Goal: Transaction & Acquisition: Purchase product/service

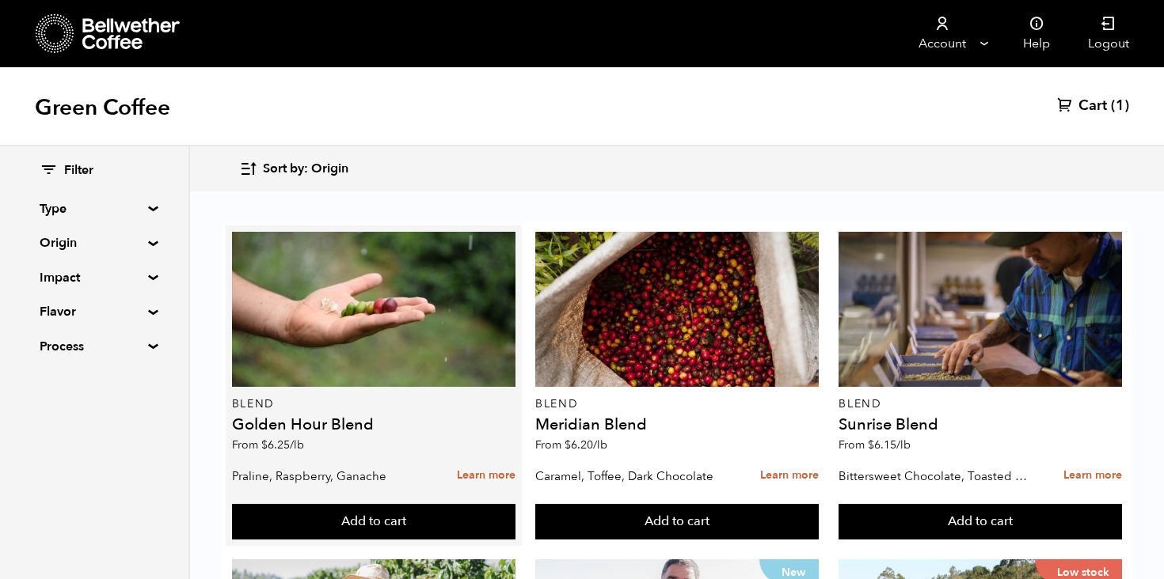
click at [306, 404] on p "Blend" at bounding box center [373, 404] width 283 height 11
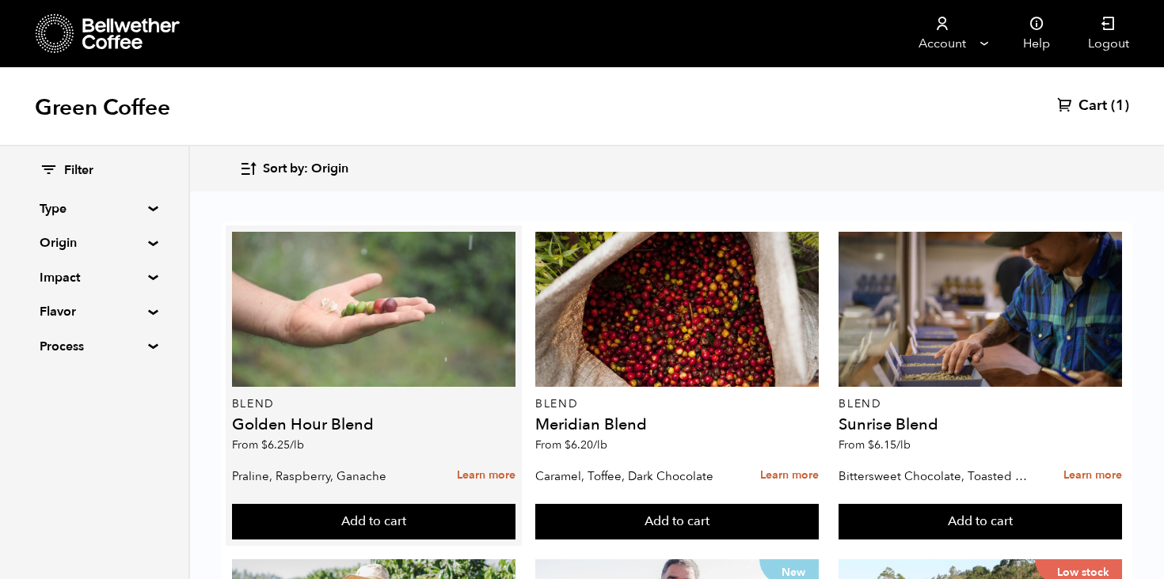
click at [315, 354] on div at bounding box center [373, 309] width 283 height 155
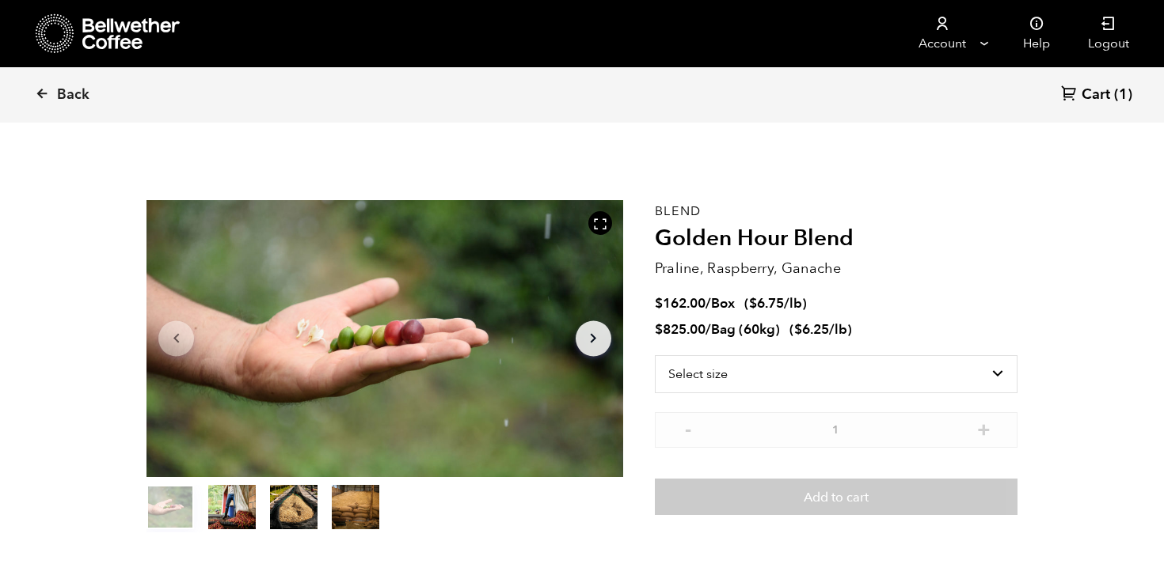
scroll to position [689, 843]
click at [754, 381] on select "Select size Bag (60kg) (132 lbs) Box (24 lbs)" at bounding box center [836, 374] width 363 height 38
select select "box"
click at [655, 355] on select "Select size Bag (60kg) (132 lbs) Box (24 lbs)" at bounding box center [836, 374] width 363 height 38
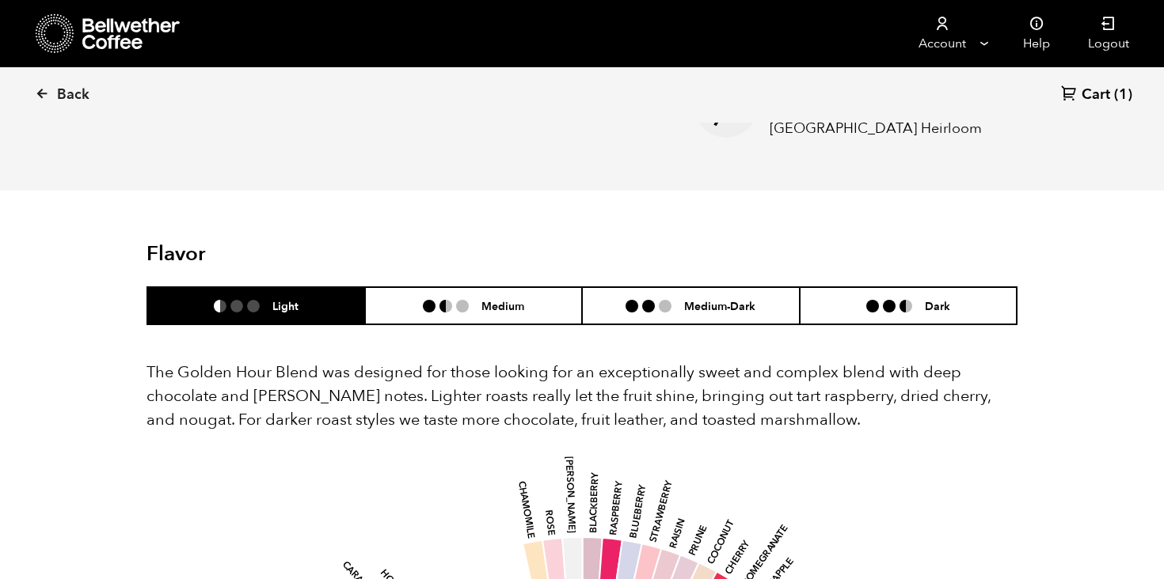
scroll to position [779, 0]
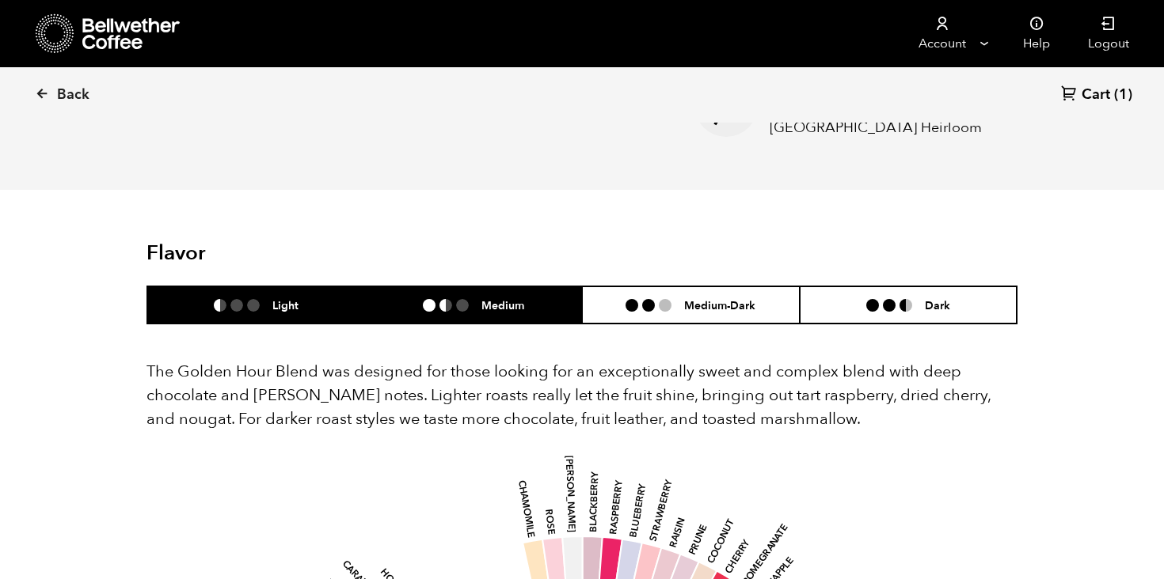
click at [534, 302] on li "Medium" at bounding box center [474, 305] width 218 height 37
click at [277, 312] on h6 "Light" at bounding box center [285, 304] width 26 height 13
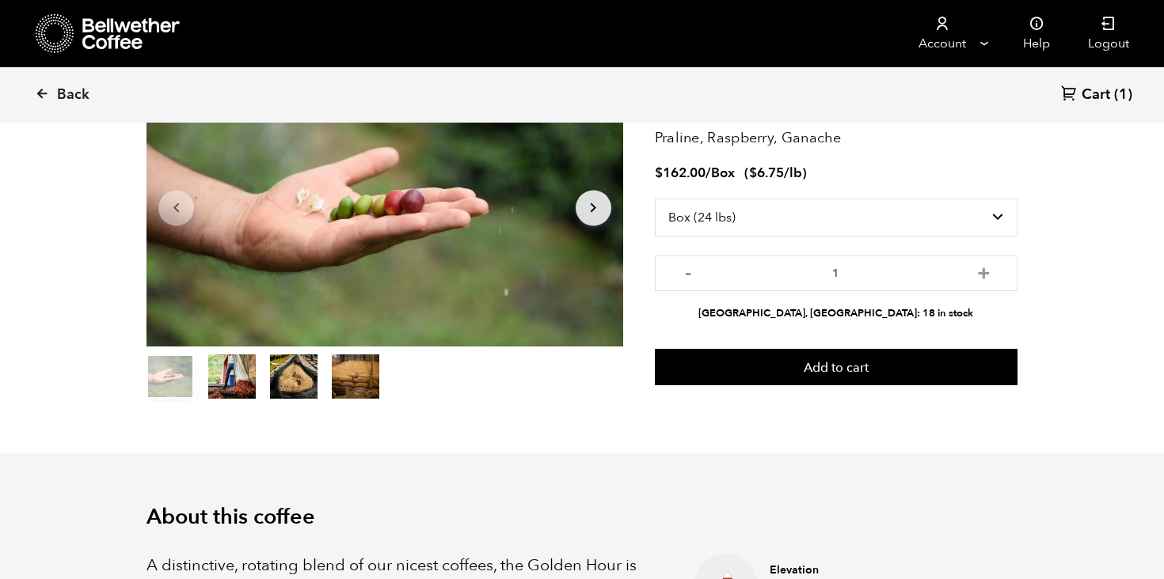
scroll to position [0, 0]
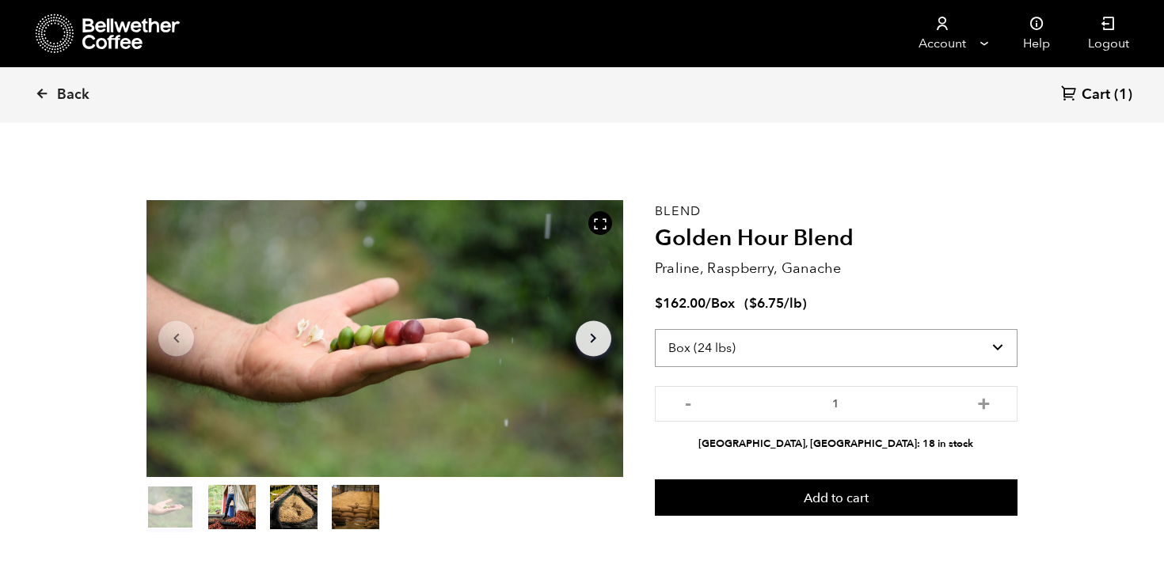
click at [780, 340] on select "Select size Bag (60kg) (132 lbs) Box (24 lbs)" at bounding box center [836, 348] width 363 height 38
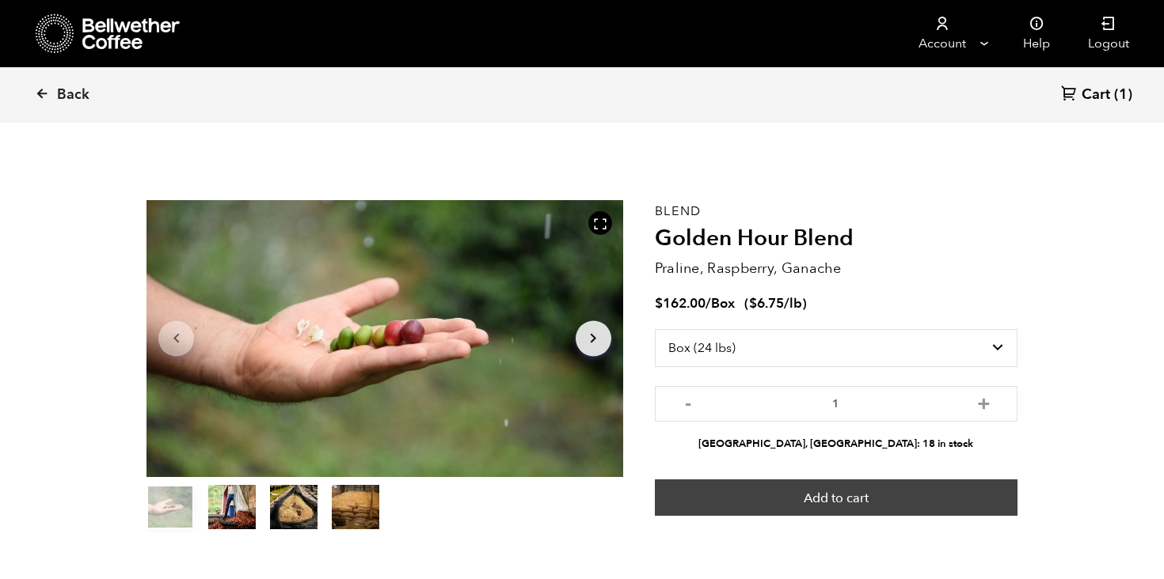
click at [823, 502] on button "Add to cart" at bounding box center [836, 498] width 363 height 36
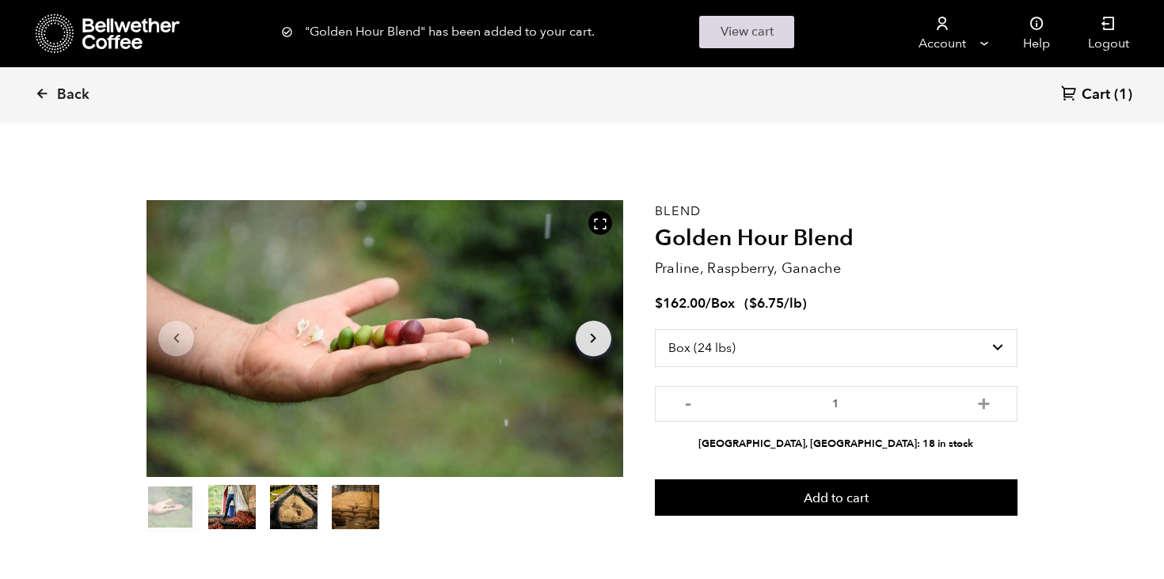
click at [737, 33] on link "View cart" at bounding box center [746, 32] width 95 height 32
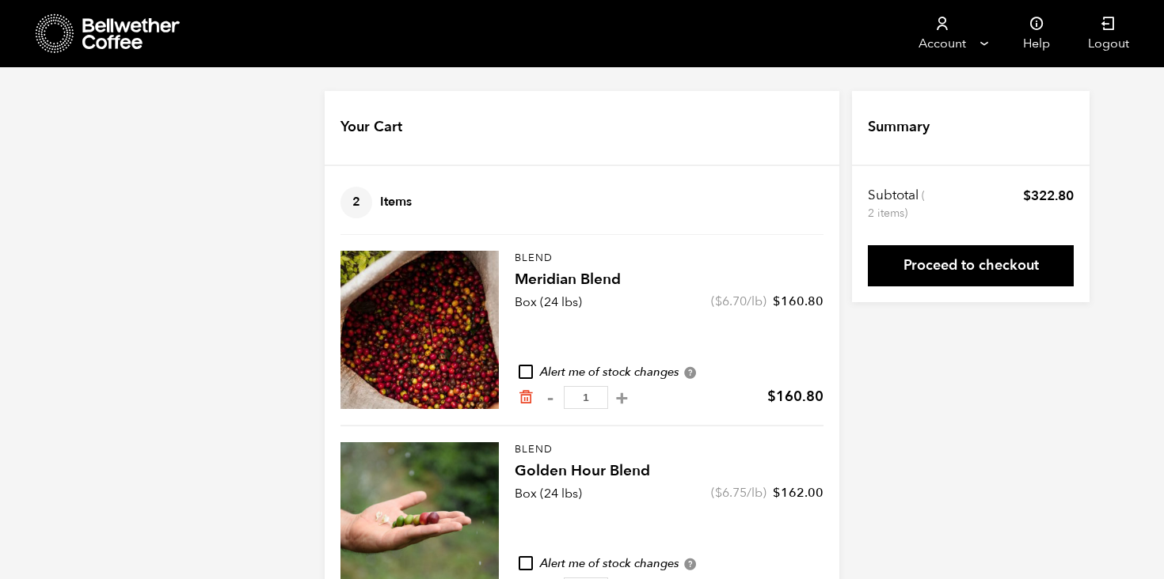
scroll to position [62, 0]
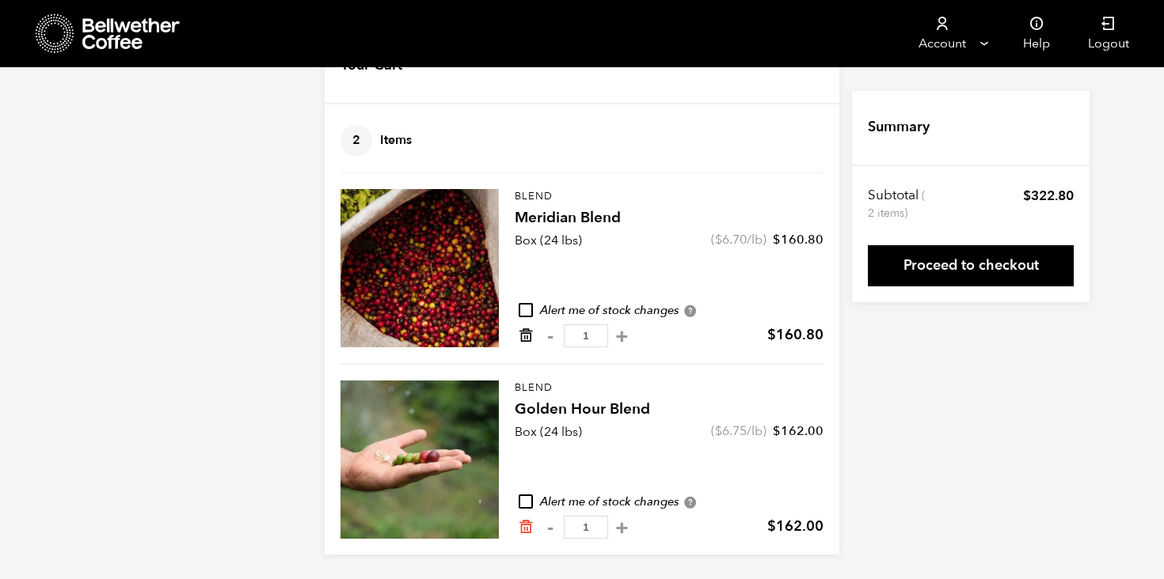
click at [525, 338] on icon "Remove from cart" at bounding box center [526, 336] width 16 height 16
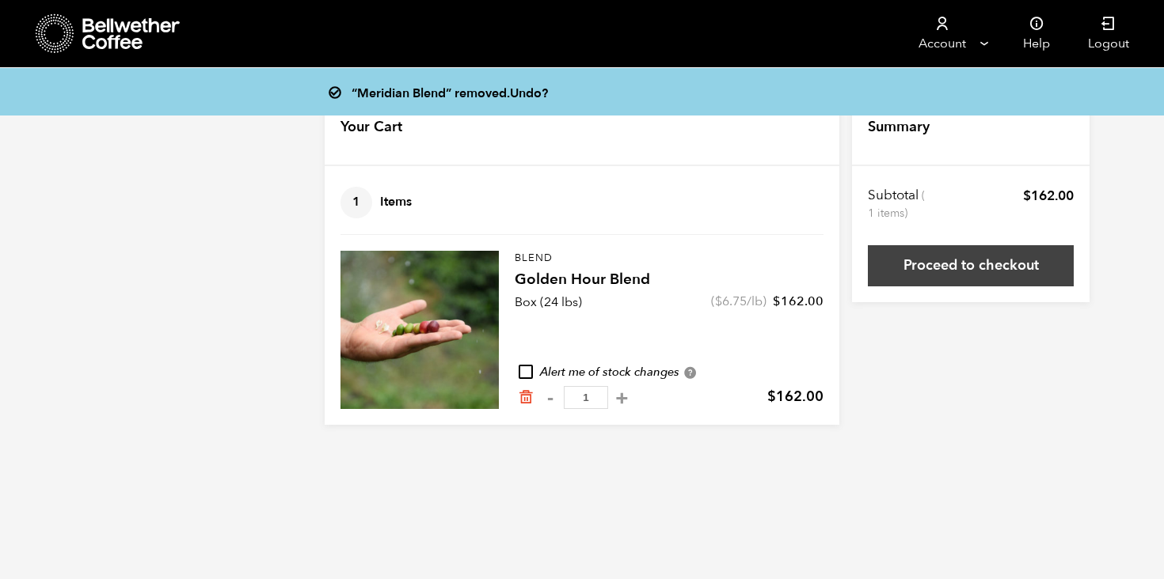
click at [998, 268] on link "Proceed to checkout" at bounding box center [971, 265] width 206 height 41
